Goal: Information Seeking & Learning: Learn about a topic

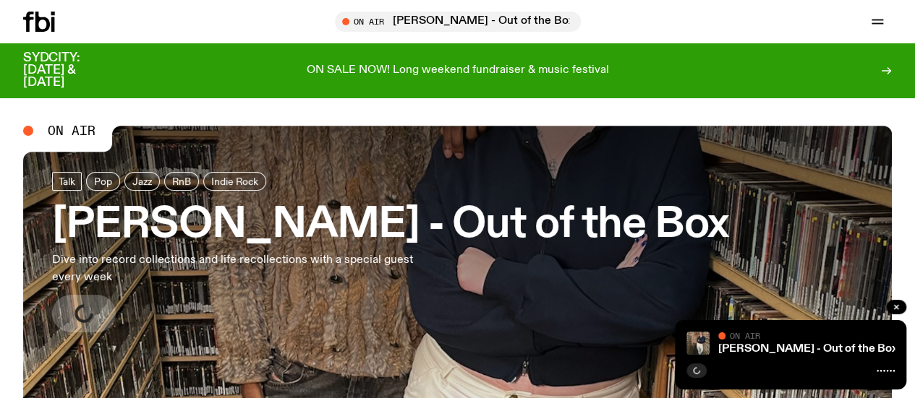
scroll to position [183, 0]
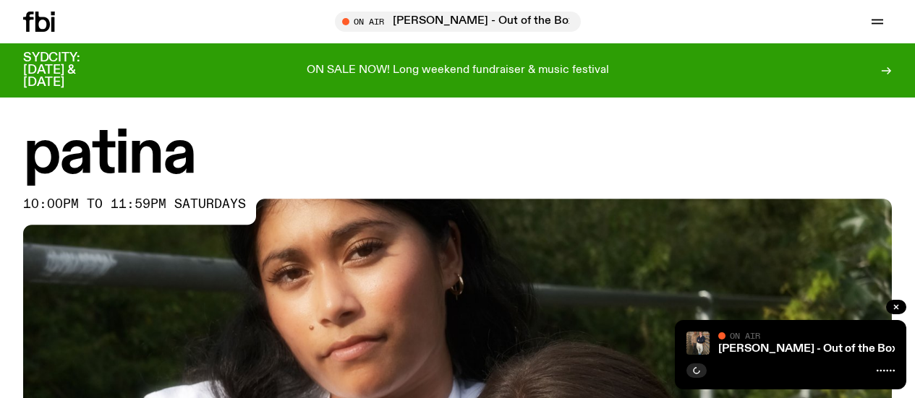
scroll to position [684, 0]
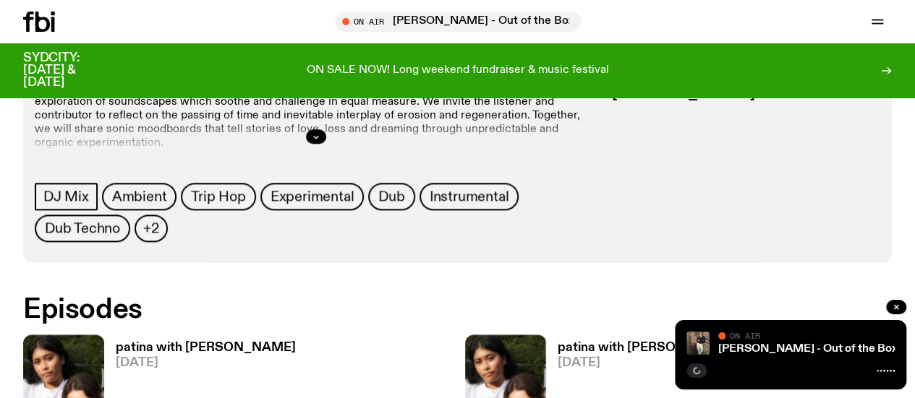
click at [558, 357] on span "[DATE]" at bounding box center [710, 363] width 305 height 12
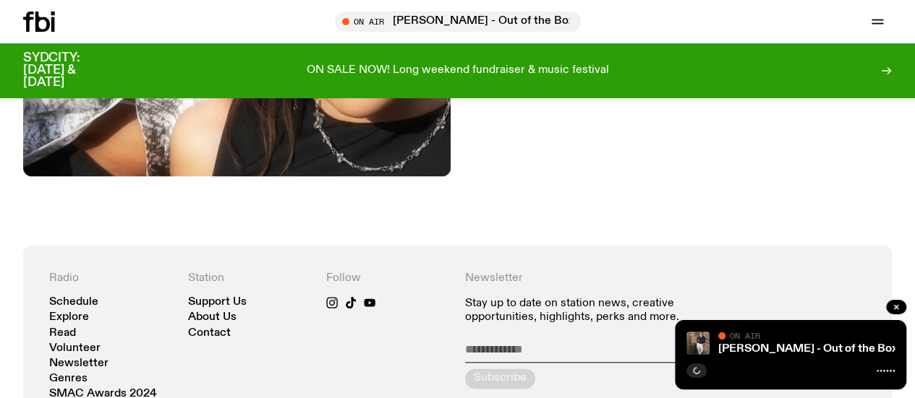
scroll to position [671, 0]
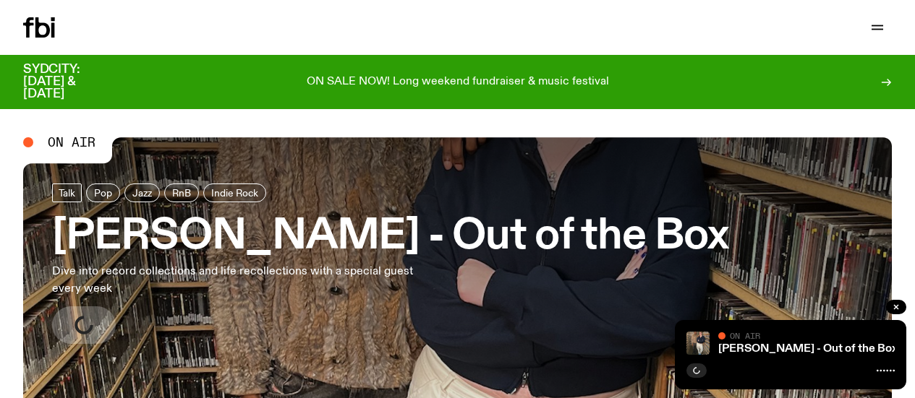
drag, startPoint x: 0, startPoint y: 0, endPoint x: 129, endPoint y: 30, distance: 132.1
click at [0, 0] on link "Schedule" at bounding box center [0, 0] width 0 height 0
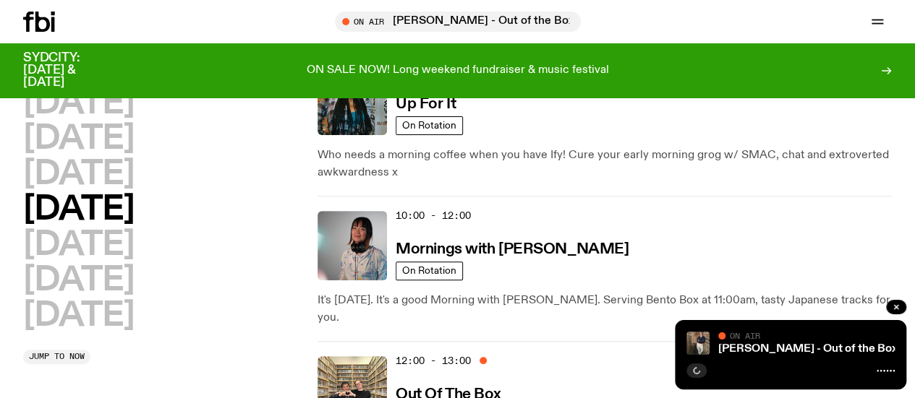
scroll to position [202, 0]
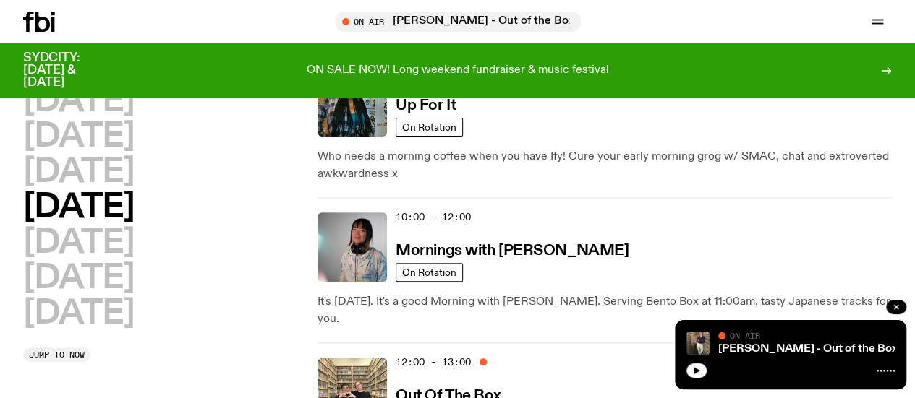
click at [42, 24] on icon at bounding box center [39, 22] width 32 height 20
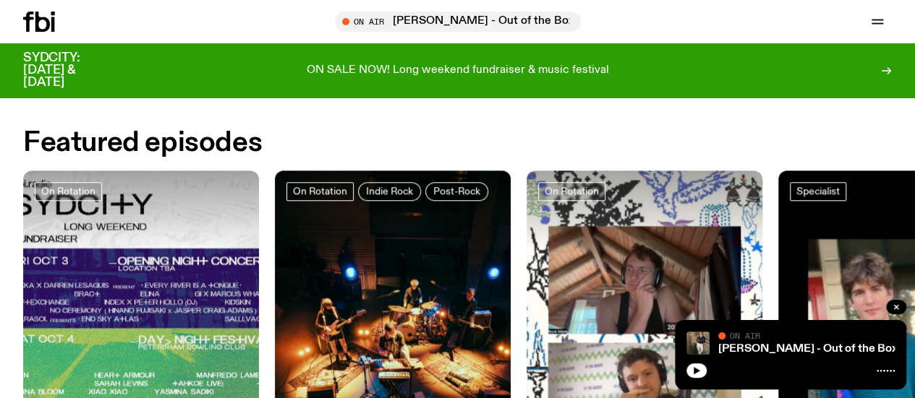
scroll to position [539, 0]
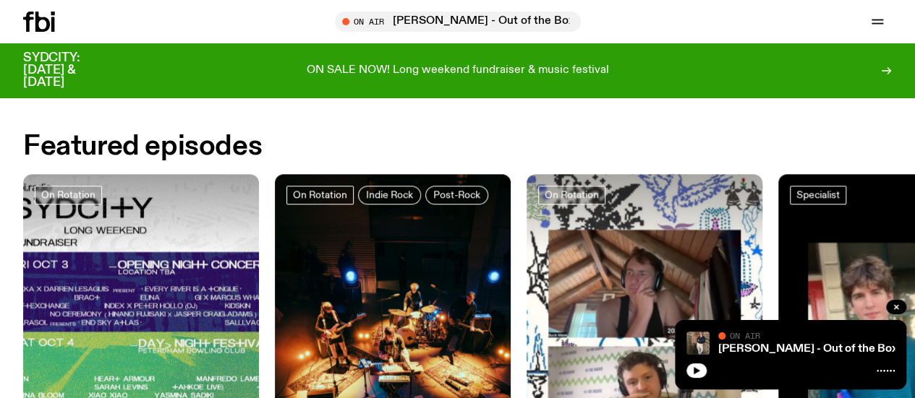
click at [0, 0] on link "Schedule" at bounding box center [0, 0] width 0 height 0
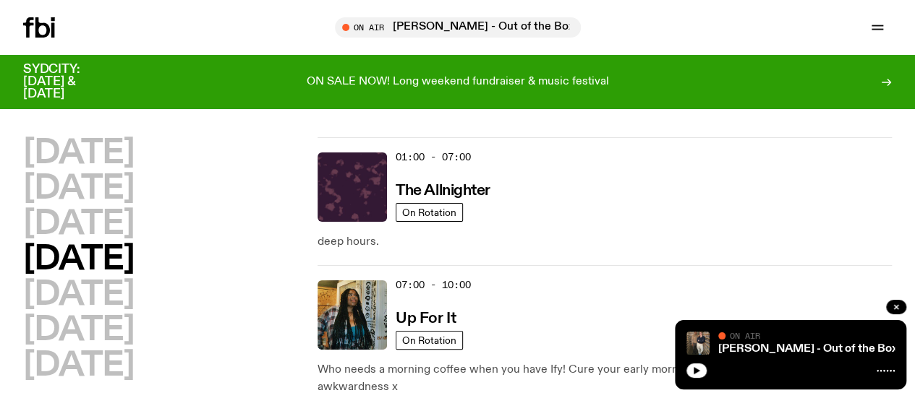
click at [134, 269] on h2 "[DATE]" at bounding box center [78, 260] width 111 height 33
click at [134, 241] on h2 "[DATE]" at bounding box center [78, 224] width 111 height 33
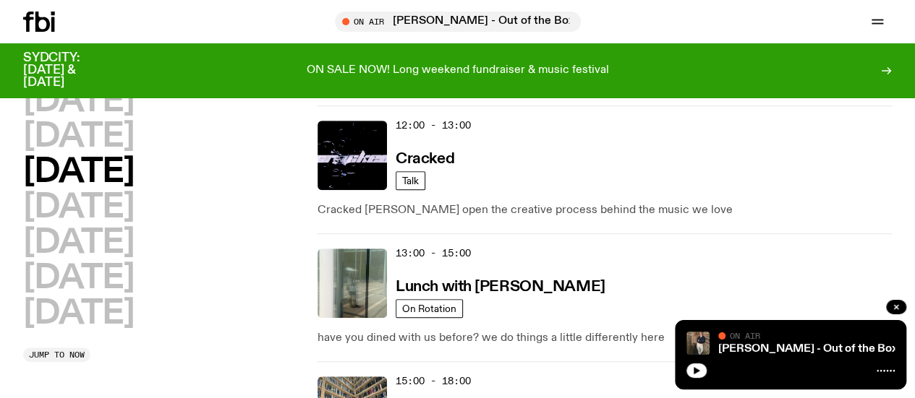
scroll to position [440, 0]
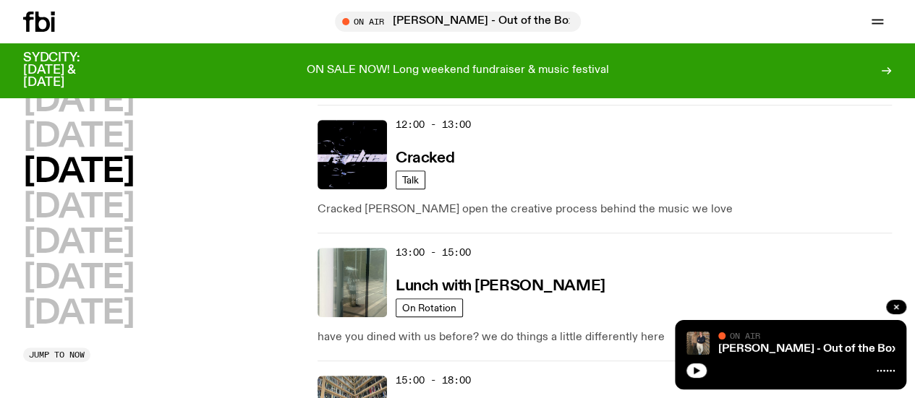
drag, startPoint x: 769, startPoint y: 221, endPoint x: 580, endPoint y: 192, distance: 191.7
drag, startPoint x: 580, startPoint y: 192, endPoint x: 803, endPoint y: 248, distance: 230.5
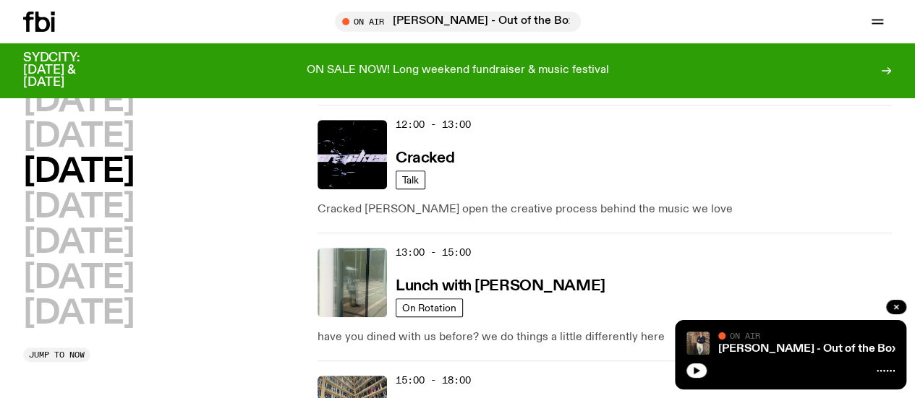
click at [894, 309] on icon "button" at bounding box center [896, 307] width 9 height 9
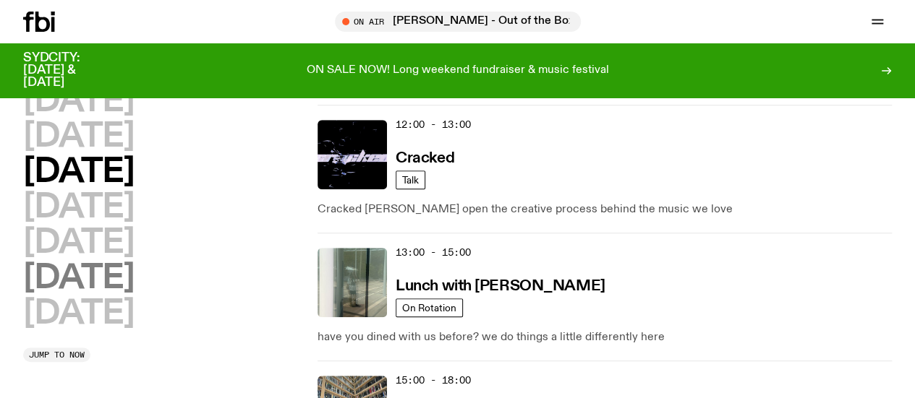
click at [134, 295] on h2 "[DATE]" at bounding box center [78, 279] width 111 height 33
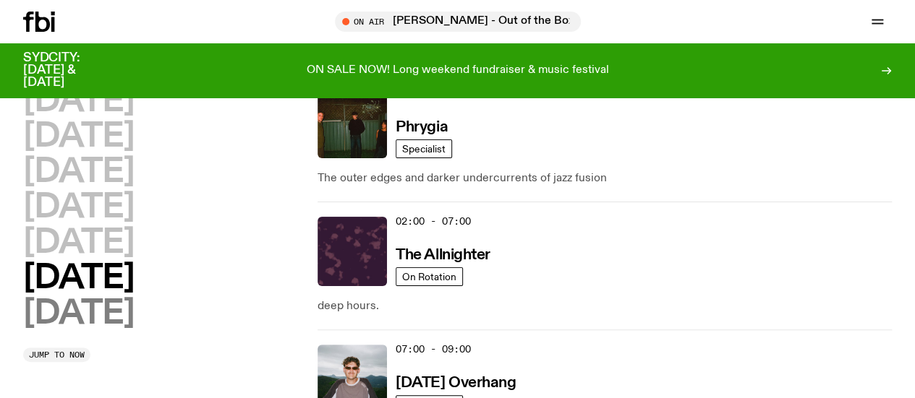
scroll to position [40, 0]
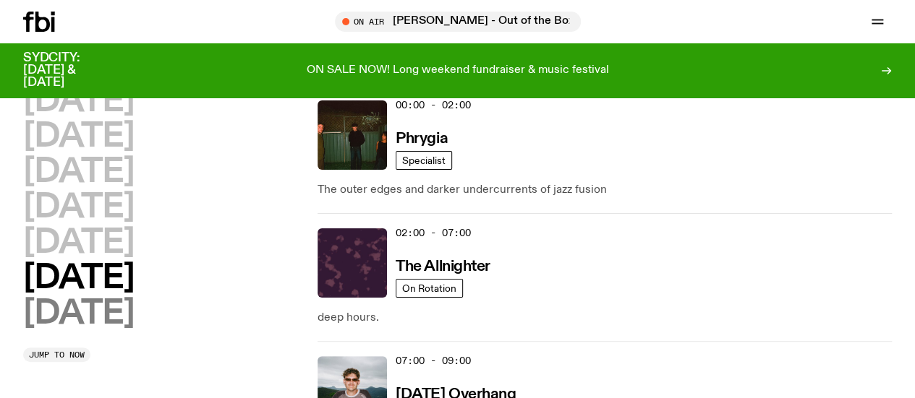
click at [134, 330] on h2 "[DATE]" at bounding box center [78, 314] width 111 height 33
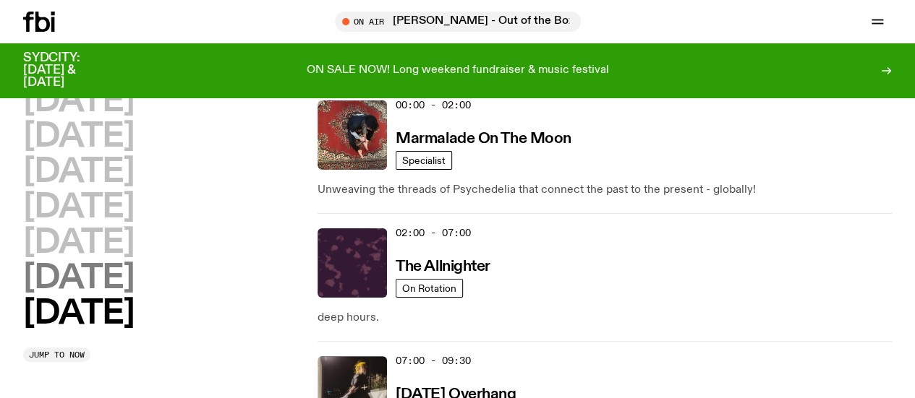
click at [134, 295] on h2 "[DATE]" at bounding box center [78, 279] width 111 height 33
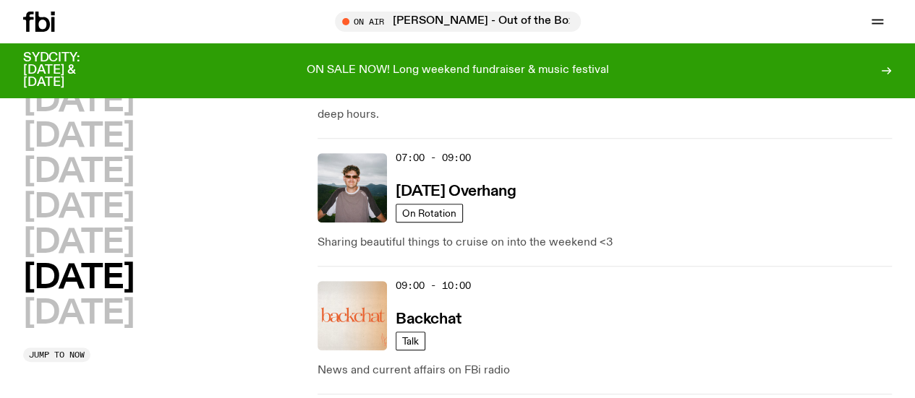
scroll to position [244, 0]
click at [129, 295] on h2 "[DATE]" at bounding box center [78, 279] width 111 height 33
click at [119, 330] on h2 "[DATE]" at bounding box center [78, 314] width 111 height 33
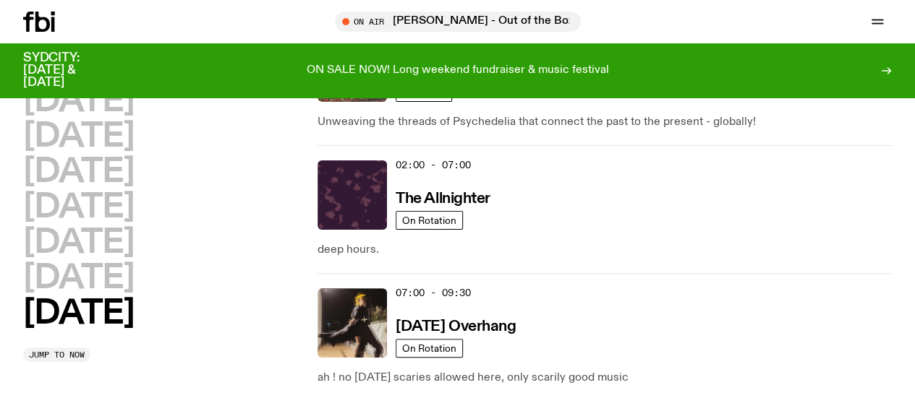
scroll to position [40, 0]
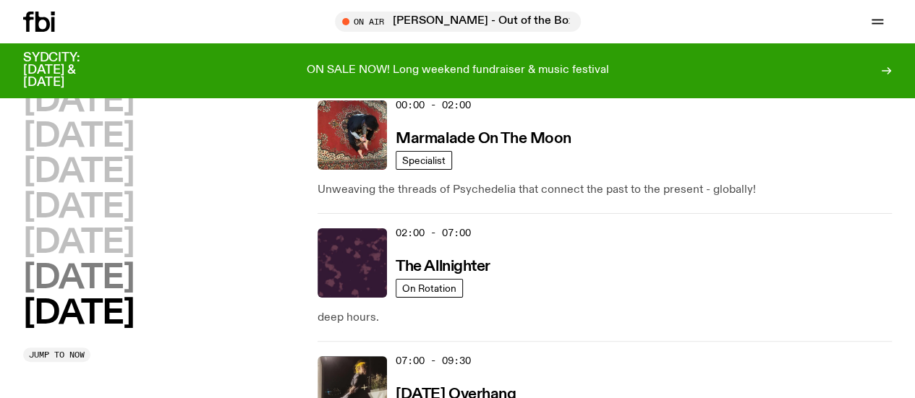
click at [134, 295] on h2 "[DATE]" at bounding box center [78, 279] width 111 height 33
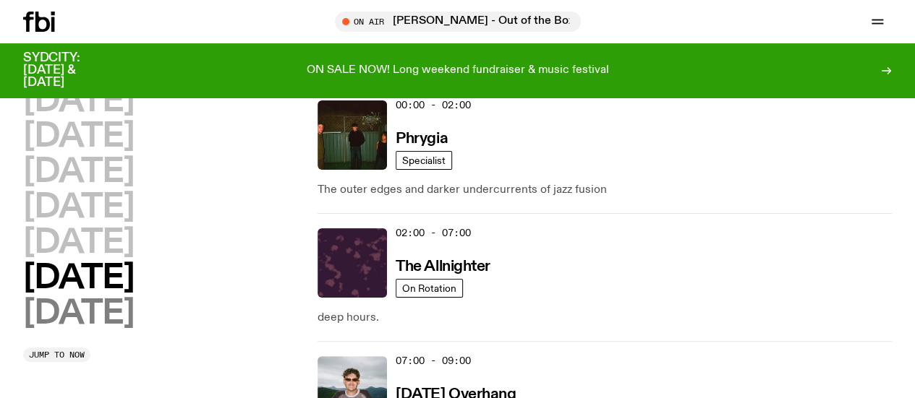
click at [88, 330] on h2 "[DATE]" at bounding box center [78, 314] width 111 height 33
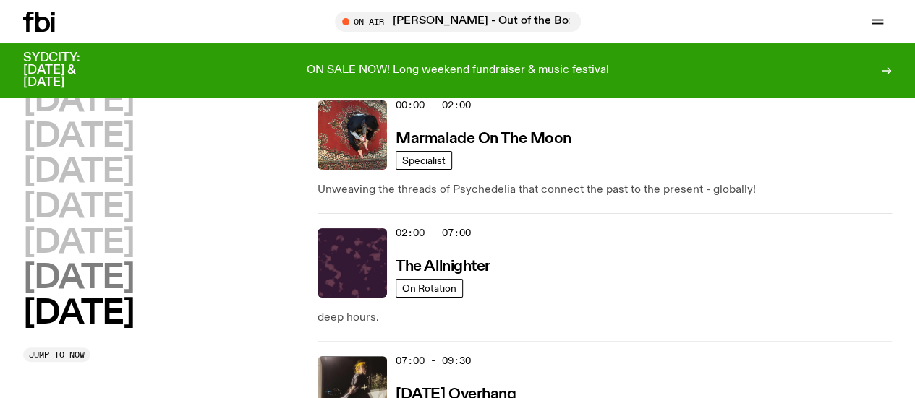
click at [134, 295] on h2 "[DATE]" at bounding box center [78, 279] width 111 height 33
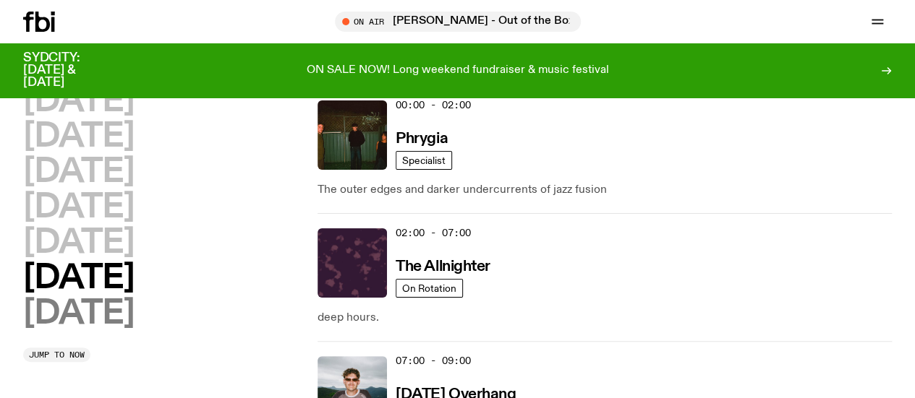
click at [127, 330] on h2 "[DATE]" at bounding box center [78, 314] width 111 height 33
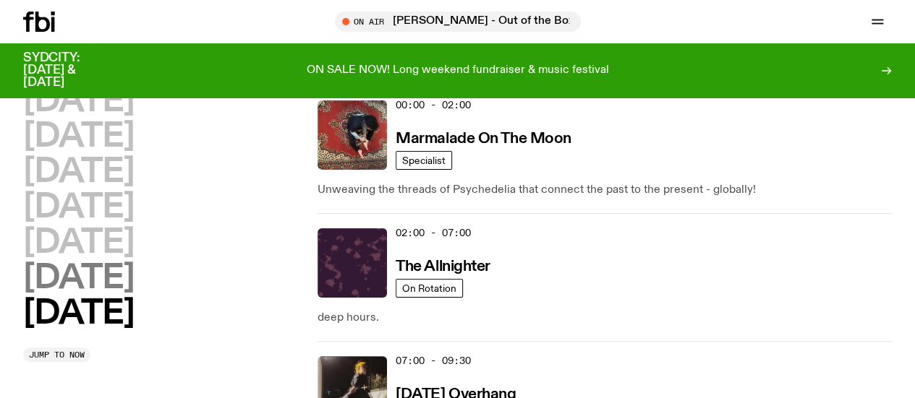
click at [134, 295] on h2 "[DATE]" at bounding box center [78, 279] width 111 height 33
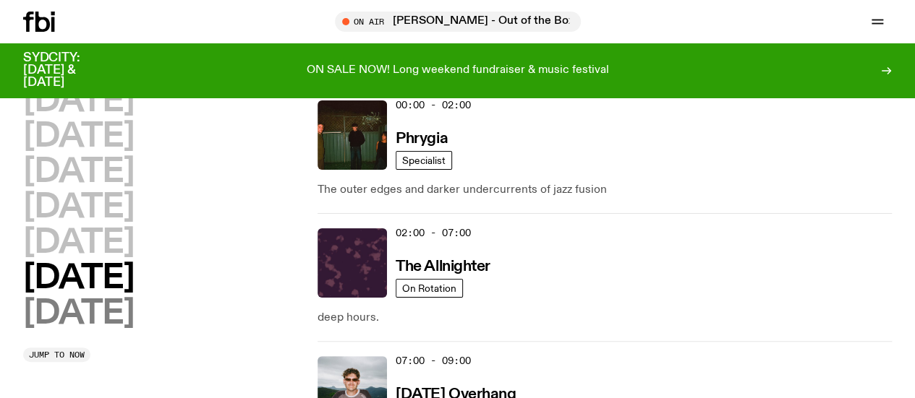
click at [124, 330] on h2 "[DATE]" at bounding box center [78, 314] width 111 height 33
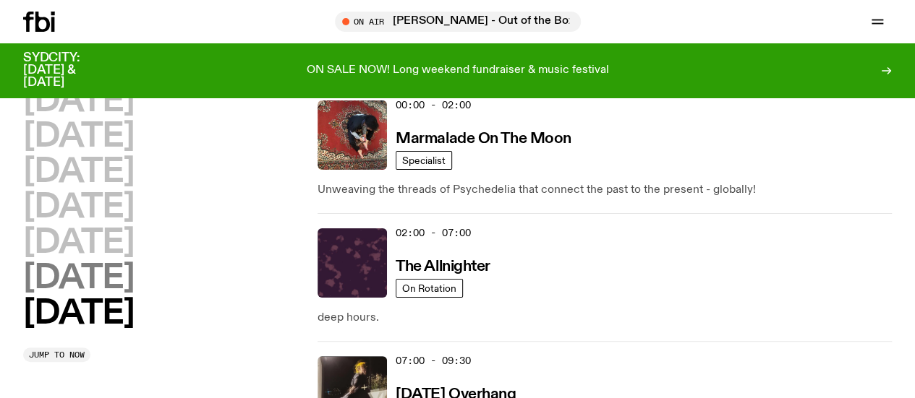
click at [134, 295] on h2 "[DATE]" at bounding box center [78, 279] width 111 height 33
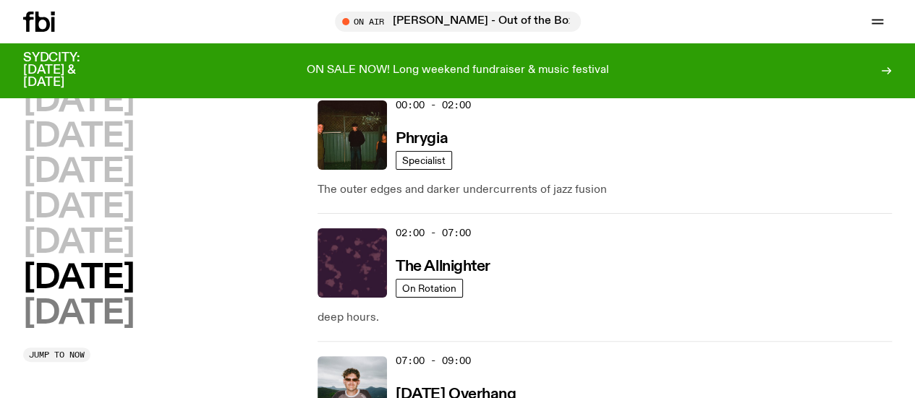
click at [114, 330] on h2 "[DATE]" at bounding box center [78, 314] width 111 height 33
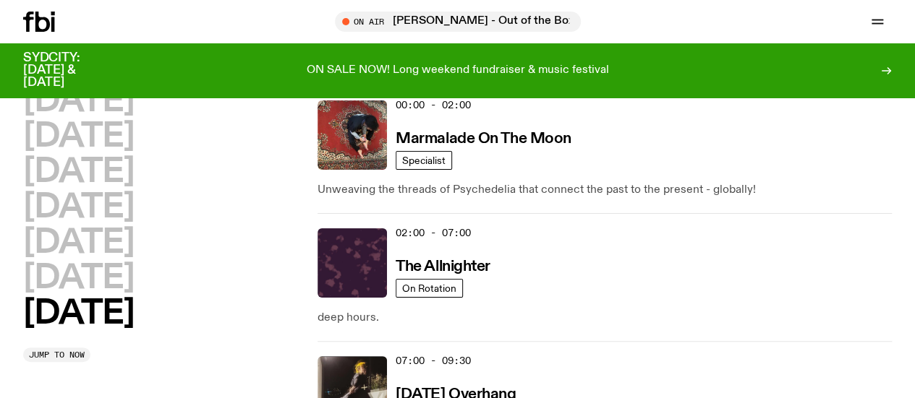
click at [133, 330] on h2 "[DATE]" at bounding box center [78, 314] width 111 height 33
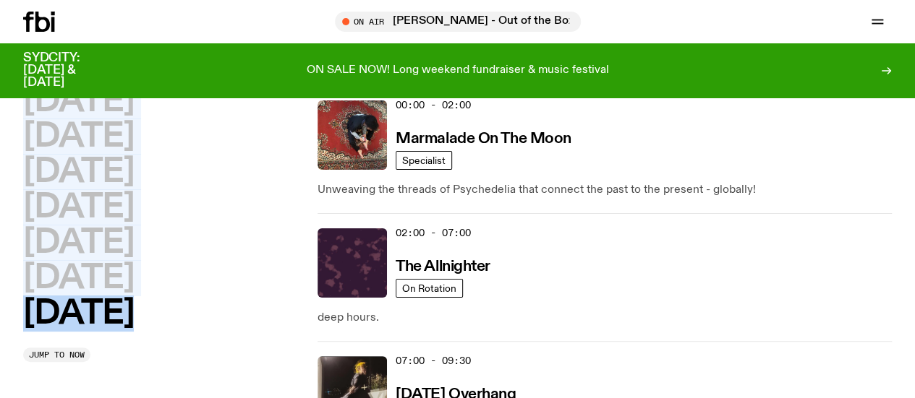
drag, startPoint x: 0, startPoint y: 98, endPoint x: 184, endPoint y: 370, distance: 328.7
click at [217, 330] on div "Monday Tuesday Wednesday Thursday Friday Saturday Sunday" at bounding box center [163, 207] width 280 height 245
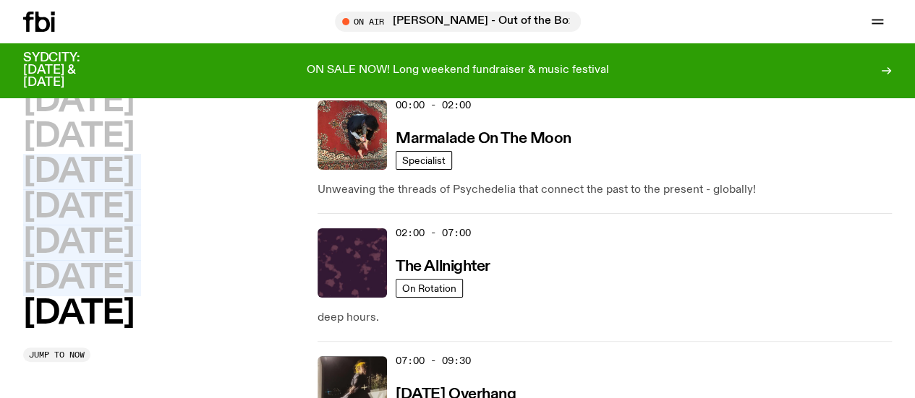
drag, startPoint x: 217, startPoint y: 382, endPoint x: 0, endPoint y: 204, distance: 280.6
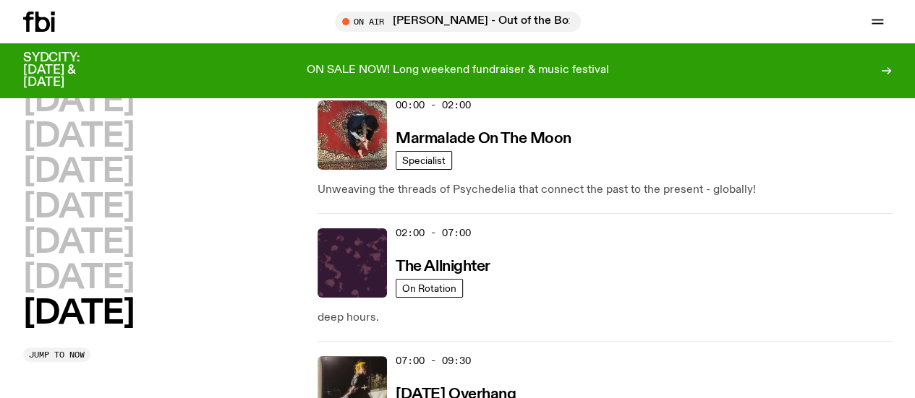
click at [183, 330] on div "Monday Tuesday Wednesday Thursday Friday Saturday Sunday" at bounding box center [163, 207] width 280 height 245
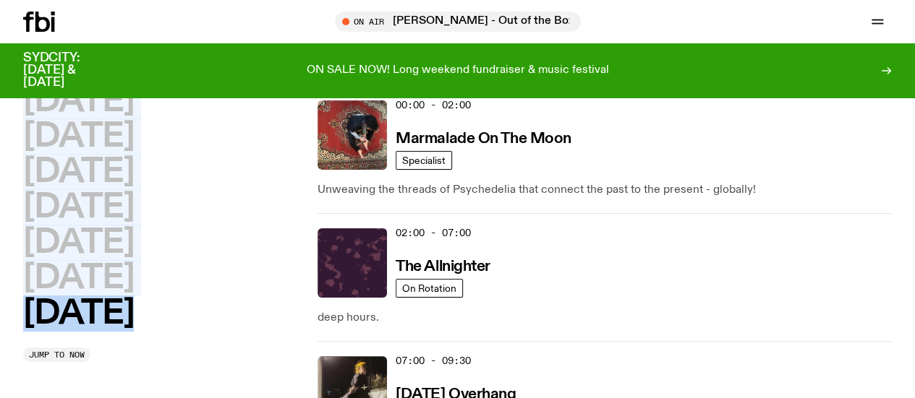
drag, startPoint x: 192, startPoint y: 370, endPoint x: 0, endPoint y: 88, distance: 341.0
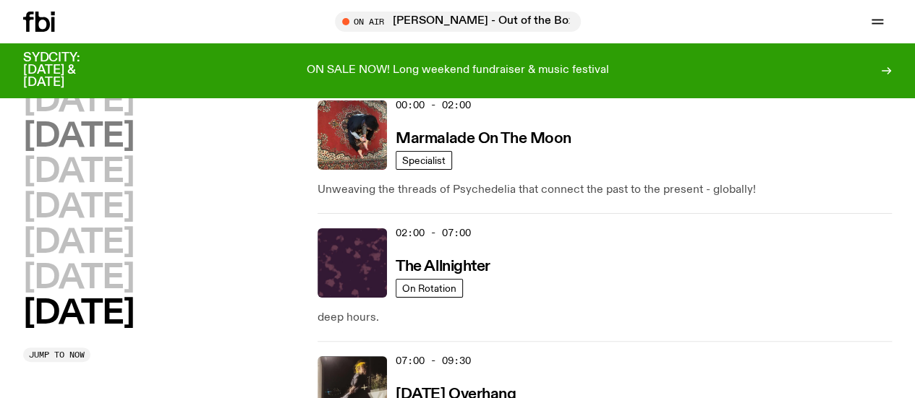
click at [134, 153] on h2 "[DATE]" at bounding box center [78, 137] width 111 height 33
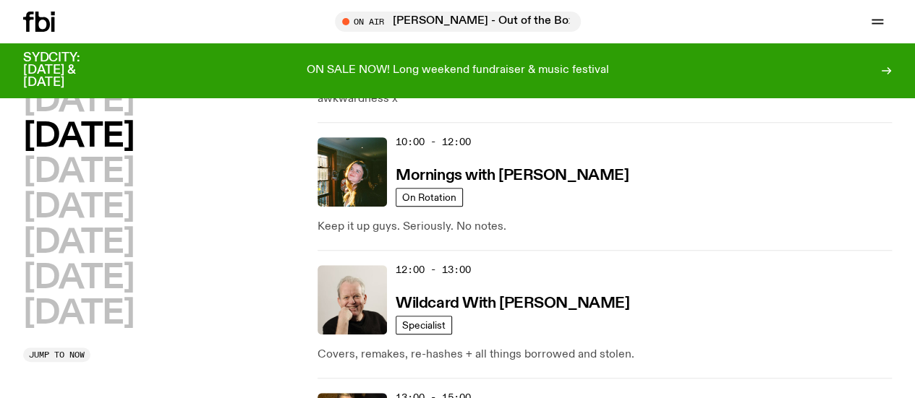
scroll to position [281, 0]
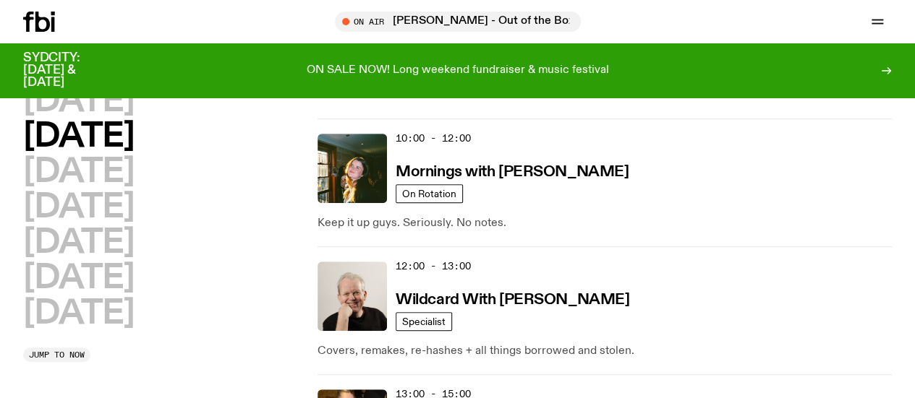
drag, startPoint x: 737, startPoint y: 283, endPoint x: 819, endPoint y: 268, distance: 83.1
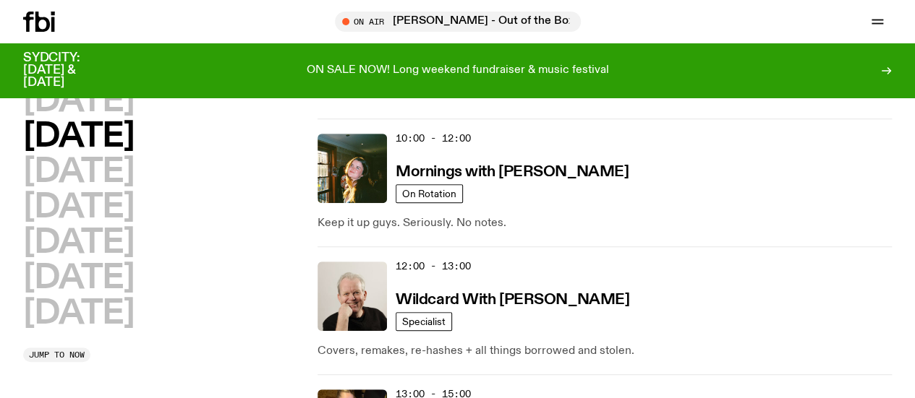
drag, startPoint x: 819, startPoint y: 268, endPoint x: 615, endPoint y: 258, distance: 203.4
drag, startPoint x: 615, startPoint y: 258, endPoint x: 800, endPoint y: 270, distance: 184.8
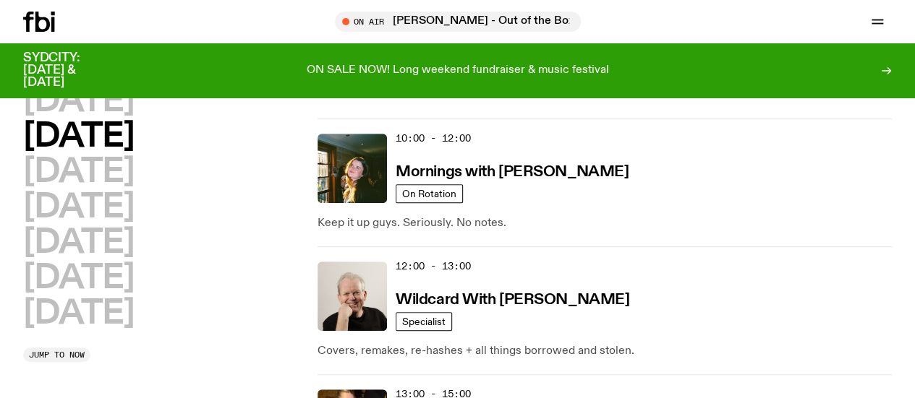
drag, startPoint x: 800, startPoint y: 270, endPoint x: 630, endPoint y: 270, distance: 169.9
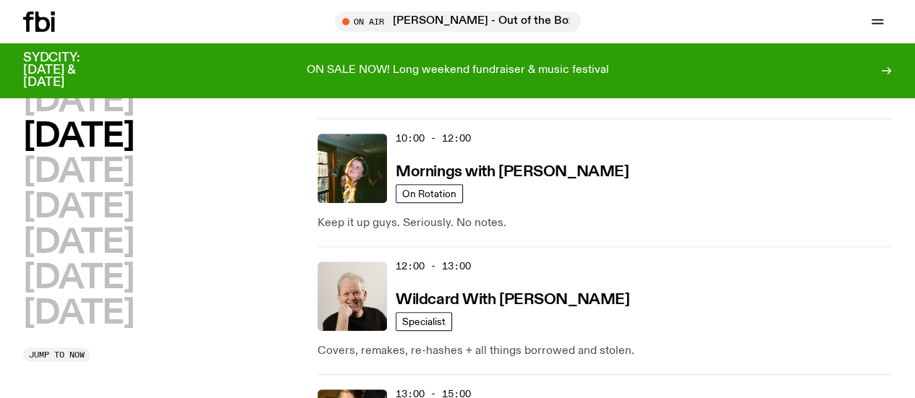
drag, startPoint x: 630, startPoint y: 270, endPoint x: 734, endPoint y: 274, distance: 104.2
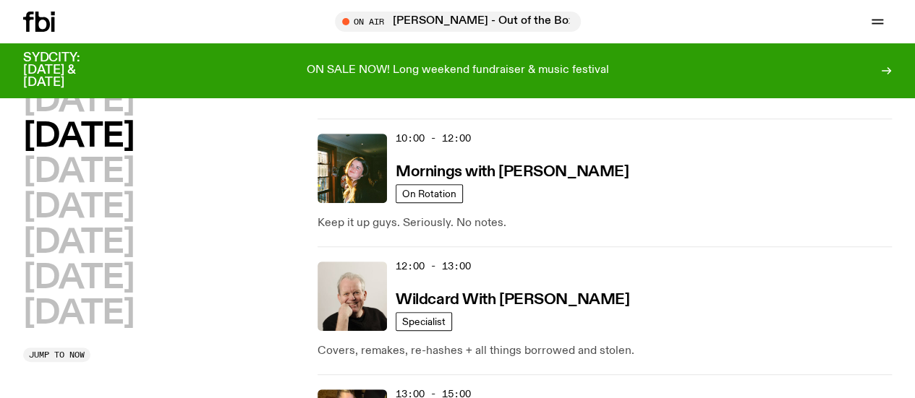
drag, startPoint x: 797, startPoint y: 268, endPoint x: 606, endPoint y: 255, distance: 191.4
drag, startPoint x: 606, startPoint y: 255, endPoint x: 770, endPoint y: 276, distance: 165.5
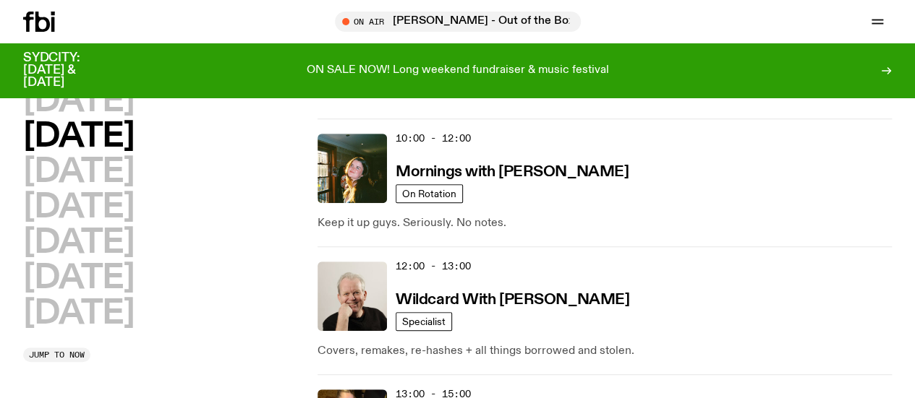
drag, startPoint x: 770, startPoint y: 276, endPoint x: 806, endPoint y: 257, distance: 40.5
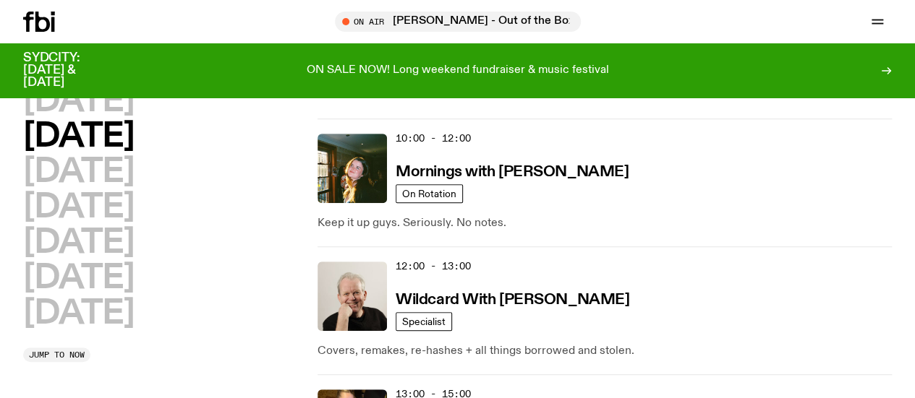
drag, startPoint x: 806, startPoint y: 257, endPoint x: 699, endPoint y: 274, distance: 108.4
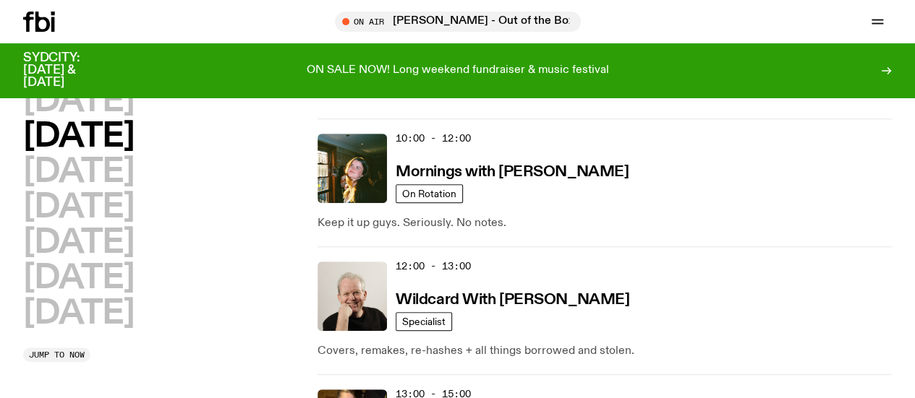
drag, startPoint x: 760, startPoint y: 273, endPoint x: 790, endPoint y: 268, distance: 30.0
drag, startPoint x: 790, startPoint y: 268, endPoint x: 694, endPoint y: 279, distance: 96.1
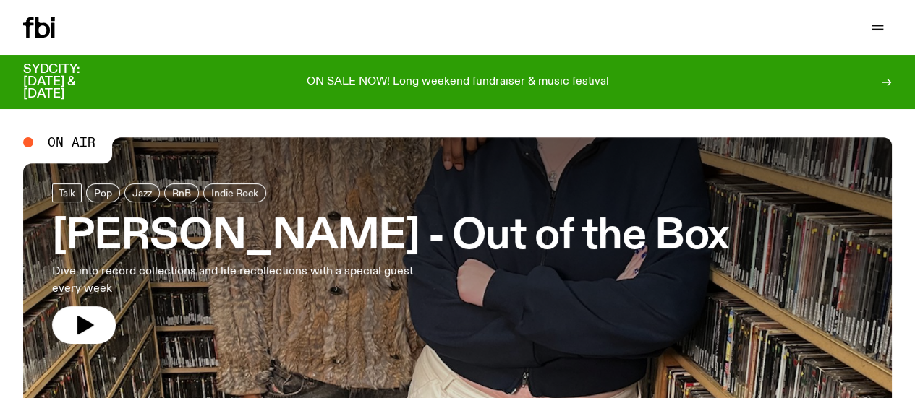
click at [120, 38] on div "Schedule Explore Read Volunteer Newsletter" at bounding box center [237, 27] width 429 height 20
click at [0, 0] on link "Schedule" at bounding box center [0, 0] width 0 height 0
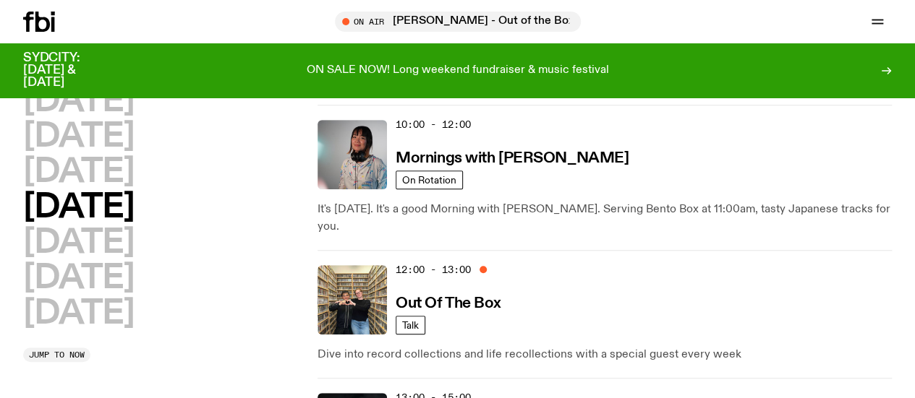
scroll to position [292, 0]
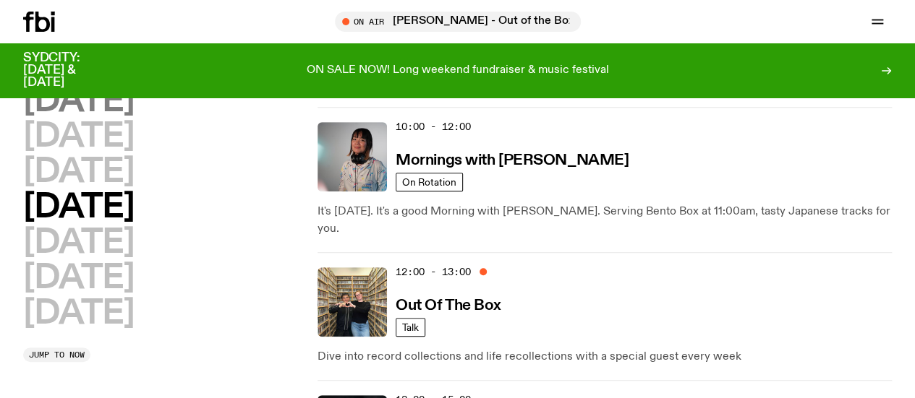
click at [113, 118] on h2 "[DATE]" at bounding box center [78, 101] width 111 height 33
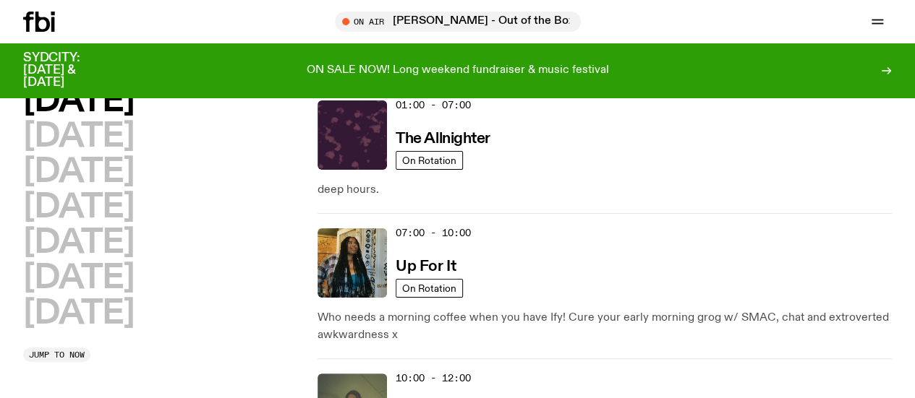
scroll to position [40, 0]
click at [39, 25] on icon at bounding box center [39, 22] width 32 height 20
